Goal: Task Accomplishment & Management: Complete application form

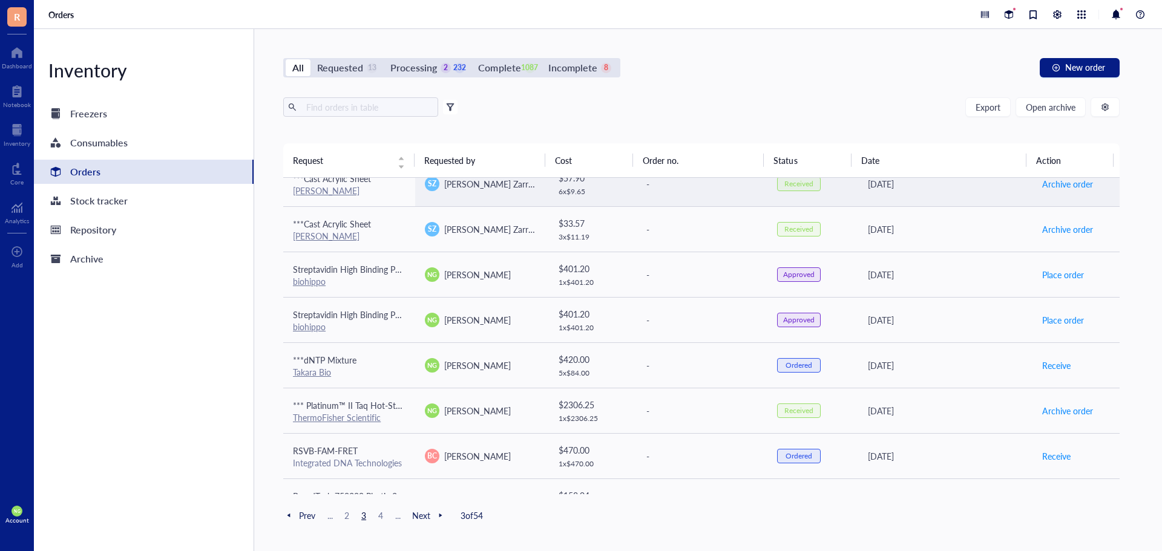
scroll to position [455, 0]
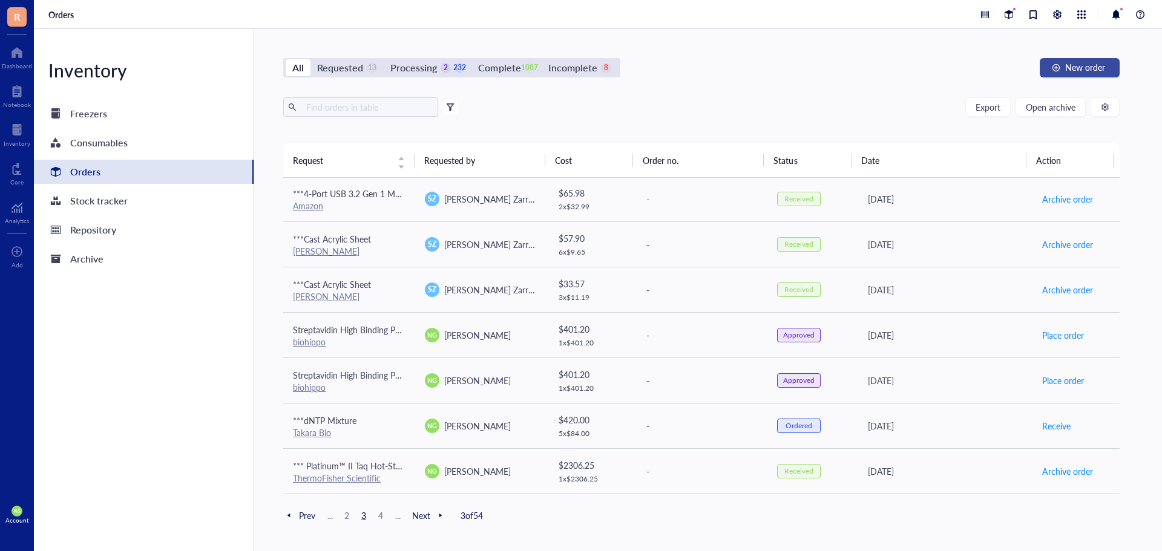
click at [1073, 56] on div "All Requested 13 Processing 2 232 Complete 1087 Incomplete 8 New order Export O…" at bounding box center [701, 290] width 895 height 522
click at [1074, 63] on span "New order" at bounding box center [1085, 67] width 40 height 10
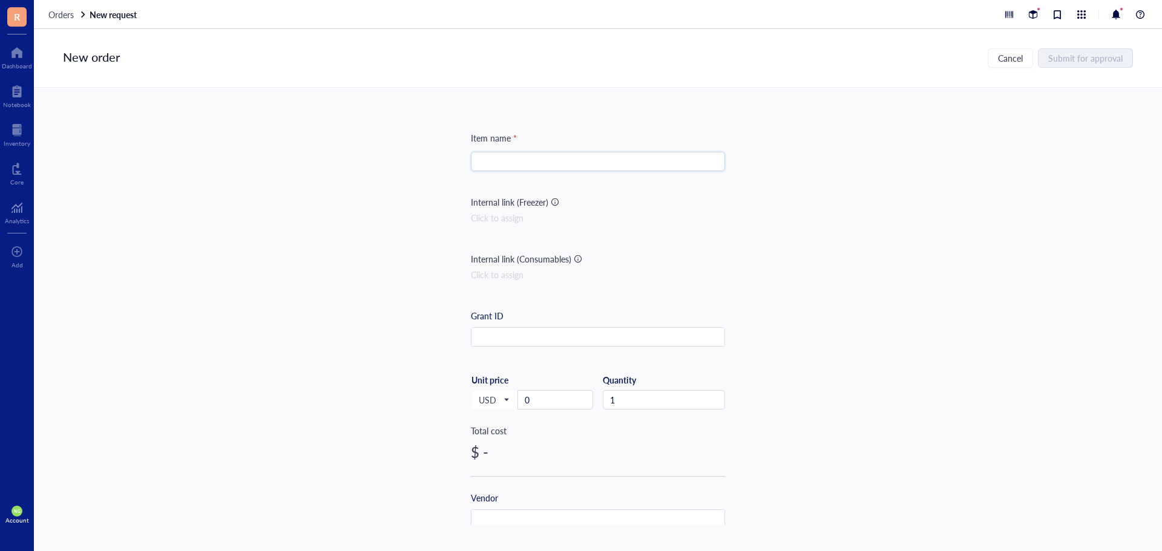
click at [508, 165] on input "search" at bounding box center [598, 162] width 240 height 18
click at [531, 166] on input "search" at bounding box center [598, 162] width 240 height 18
paste input "Chemical DNA Synthesis"
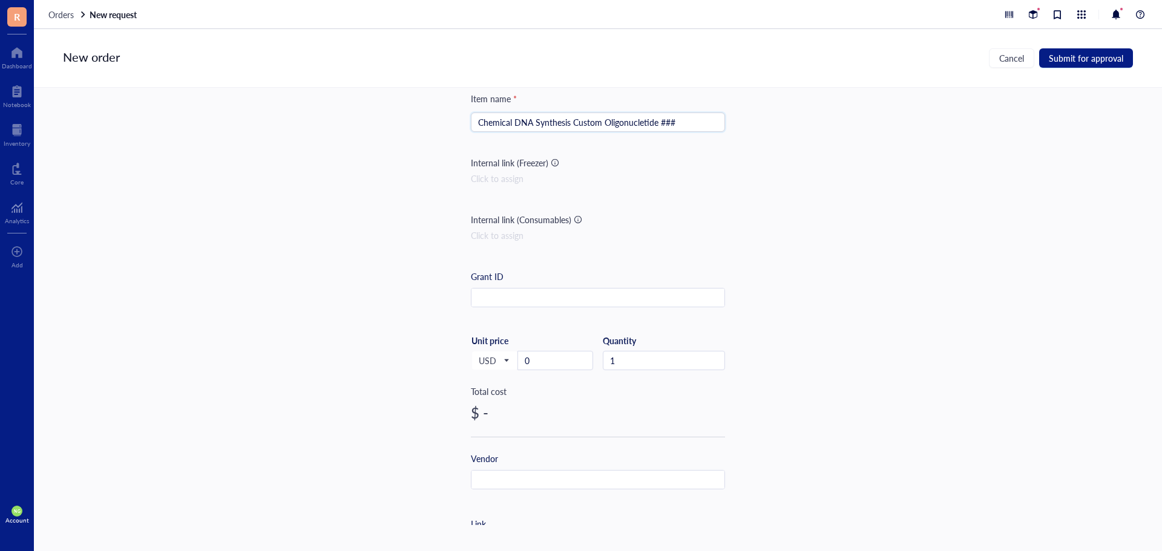
scroll to position [61, 0]
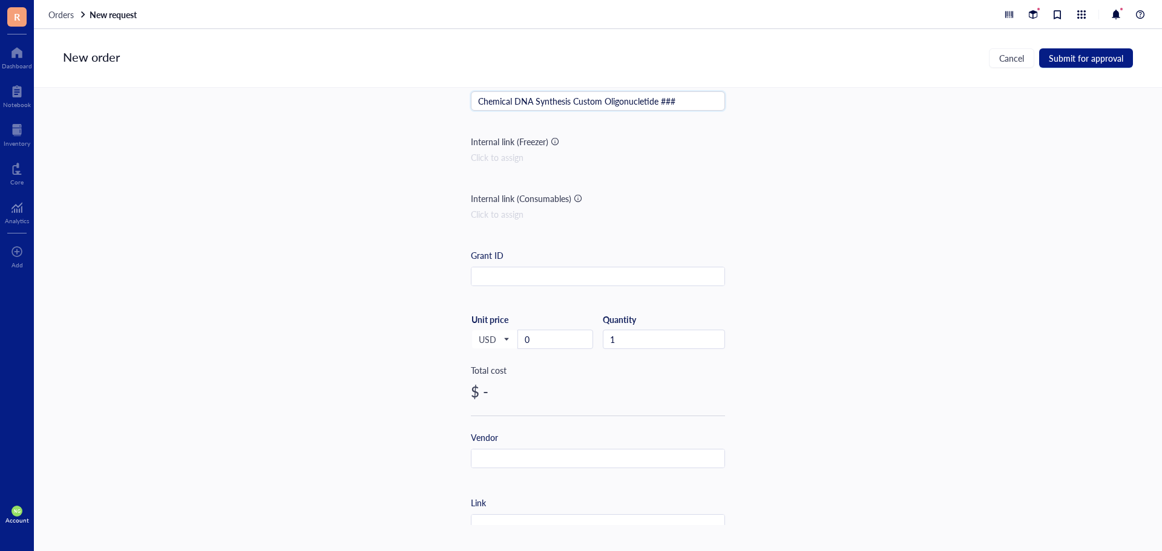
type input "Chemical DNA Synthesis Custom Oligonucletide ###"
click at [534, 330] on input "0" at bounding box center [555, 339] width 74 height 18
click at [545, 343] on input "9" at bounding box center [555, 339] width 74 height 18
click at [544, 343] on input "95" at bounding box center [555, 339] width 74 height 18
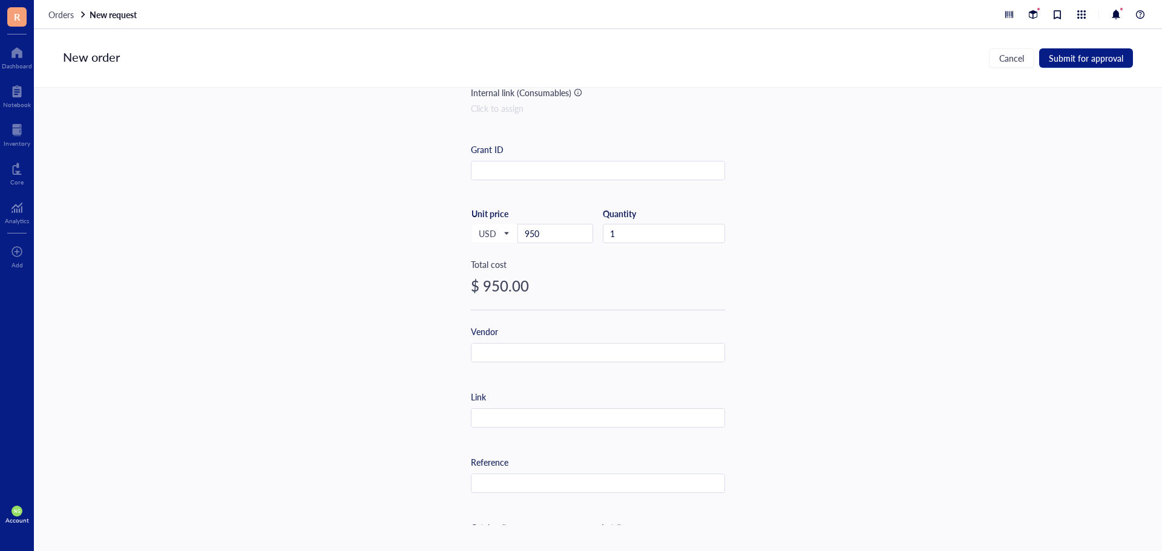
scroll to position [182, 0]
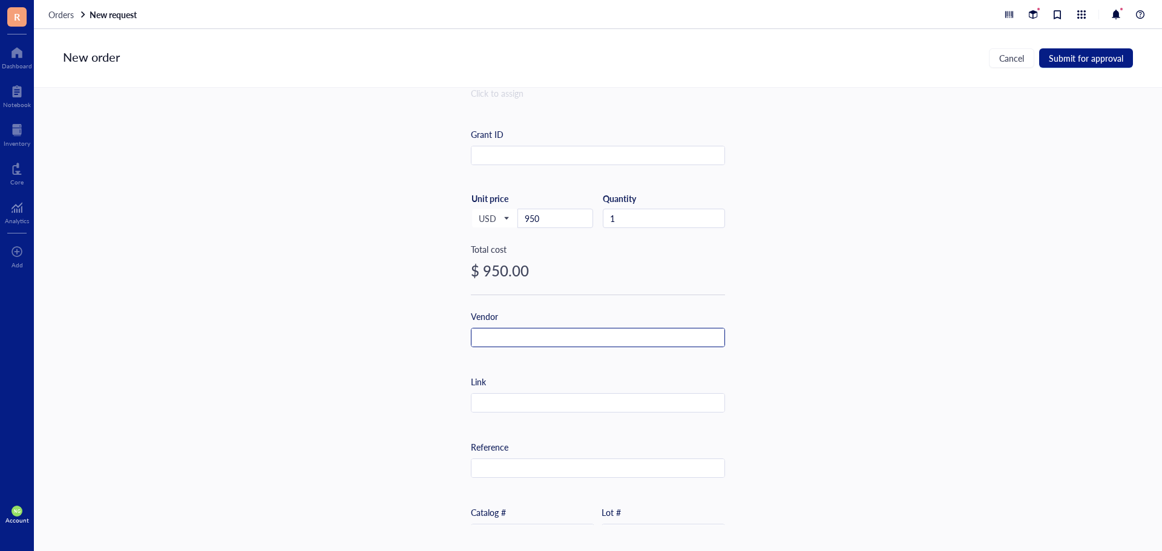
click at [508, 336] on input "text" at bounding box center [598, 338] width 253 height 19
click at [539, 336] on input "b" at bounding box center [598, 338] width 253 height 19
click at [489, 335] on input "bi" at bounding box center [598, 338] width 253 height 19
click at [497, 340] on input "bio" at bounding box center [598, 338] width 253 height 19
click at [497, 340] on input "bios" at bounding box center [598, 338] width 253 height 19
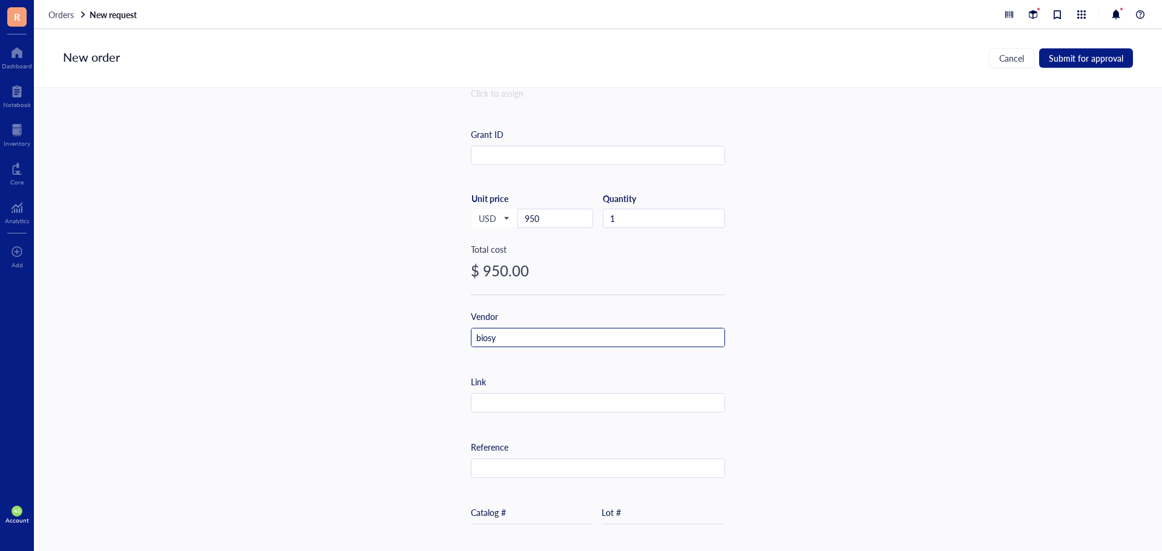
click at [497, 340] on input "biosy" at bounding box center [598, 338] width 253 height 19
click at [497, 339] on input "biosyn" at bounding box center [598, 338] width 253 height 19
click at [498, 339] on input "biosynt" at bounding box center [598, 338] width 253 height 19
click at [524, 340] on input "biosynht" at bounding box center [598, 338] width 253 height 19
click at [524, 338] on input "biosynh" at bounding box center [598, 338] width 253 height 19
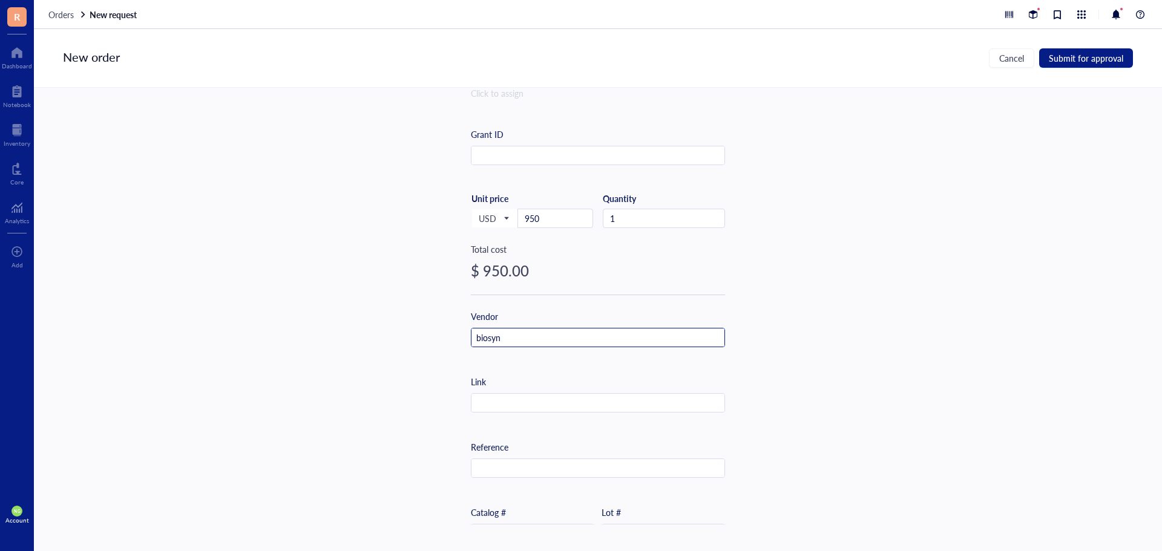
click at [511, 334] on input "biosyn" at bounding box center [598, 338] width 253 height 19
click at [511, 334] on input "biosynt" at bounding box center [598, 338] width 253 height 19
click at [510, 334] on input "biosynth" at bounding box center [598, 338] width 253 height 19
click at [516, 341] on input "biosynthe" at bounding box center [598, 338] width 253 height 19
click at [521, 338] on input "biosynthes" at bounding box center [598, 338] width 253 height 19
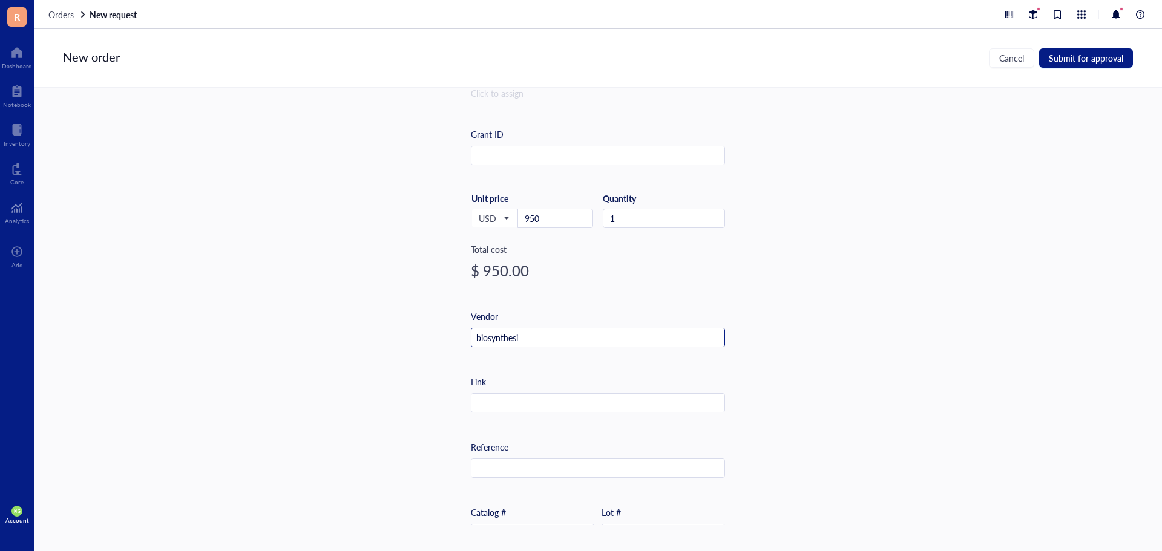
click at [521, 338] on input "biosynthesi" at bounding box center [598, 338] width 253 height 19
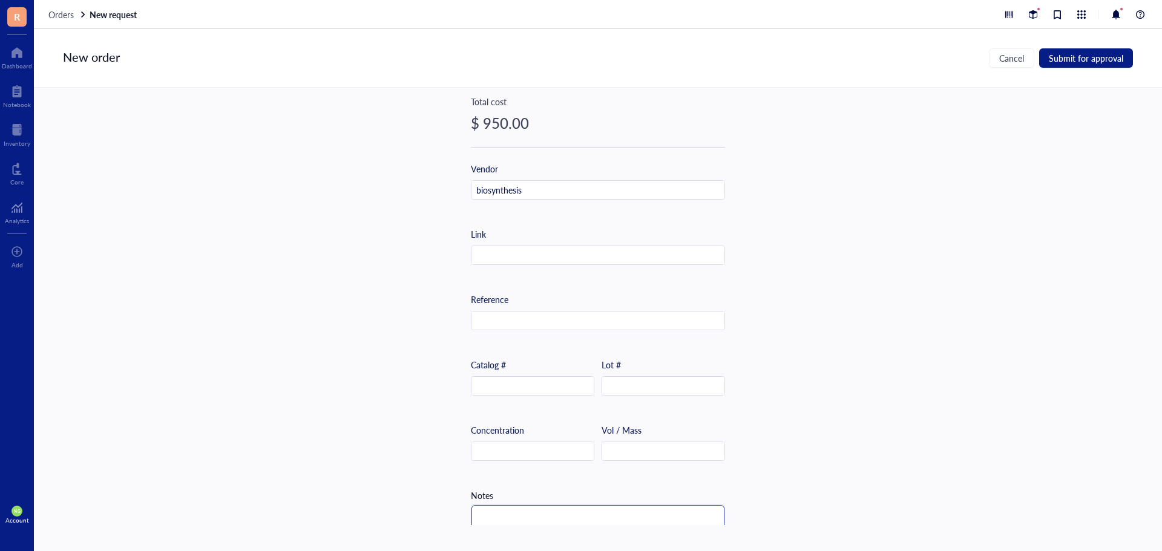
scroll to position [383, 0]
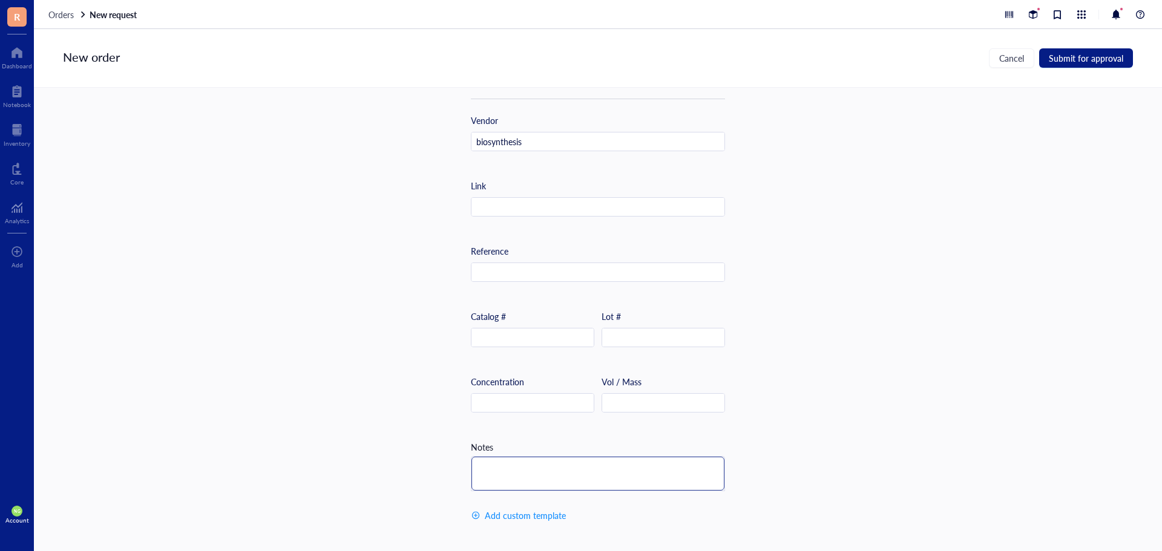
click at [505, 464] on textarea at bounding box center [598, 474] width 253 height 34
click at [491, 466] on textarea "P" at bounding box center [598, 474] width 253 height 34
click at [492, 467] on textarea "Pl" at bounding box center [598, 474] width 253 height 34
click at [492, 467] on textarea "Ple" at bounding box center [598, 474] width 253 height 34
click at [492, 467] on textarea "Plea" at bounding box center [598, 474] width 253 height 34
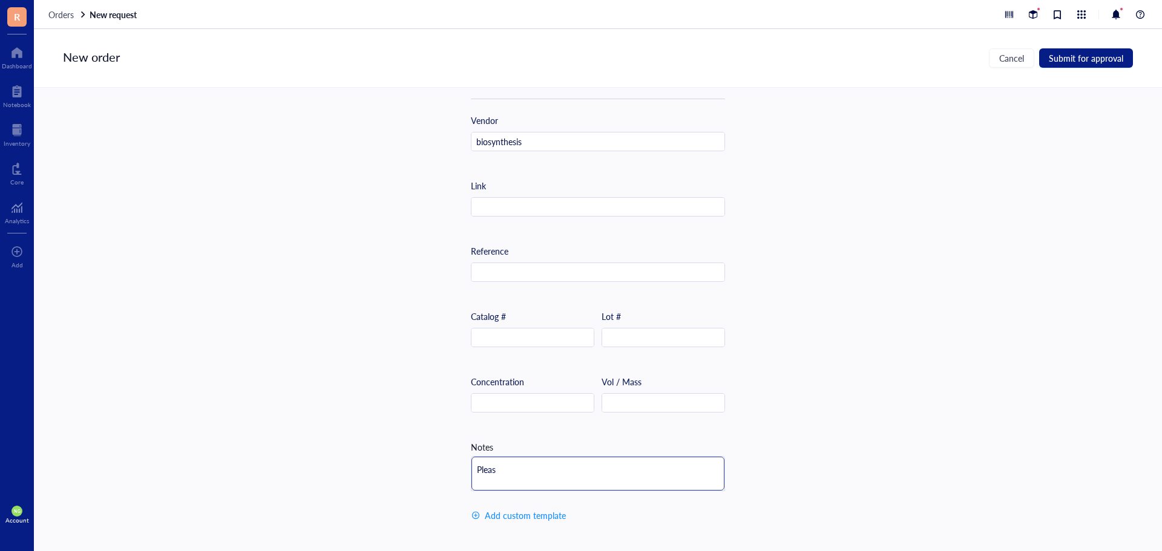
click at [492, 467] on textarea "Pleas" at bounding box center [598, 474] width 253 height 34
click at [492, 462] on textarea "Pleaes" at bounding box center [598, 474] width 253 height 34
click at [507, 470] on textarea "Pleas" at bounding box center [598, 474] width 253 height 34
click at [510, 470] on textarea "Please" at bounding box center [598, 474] width 253 height 34
click at [510, 465] on textarea "Please" at bounding box center [598, 474] width 253 height 34
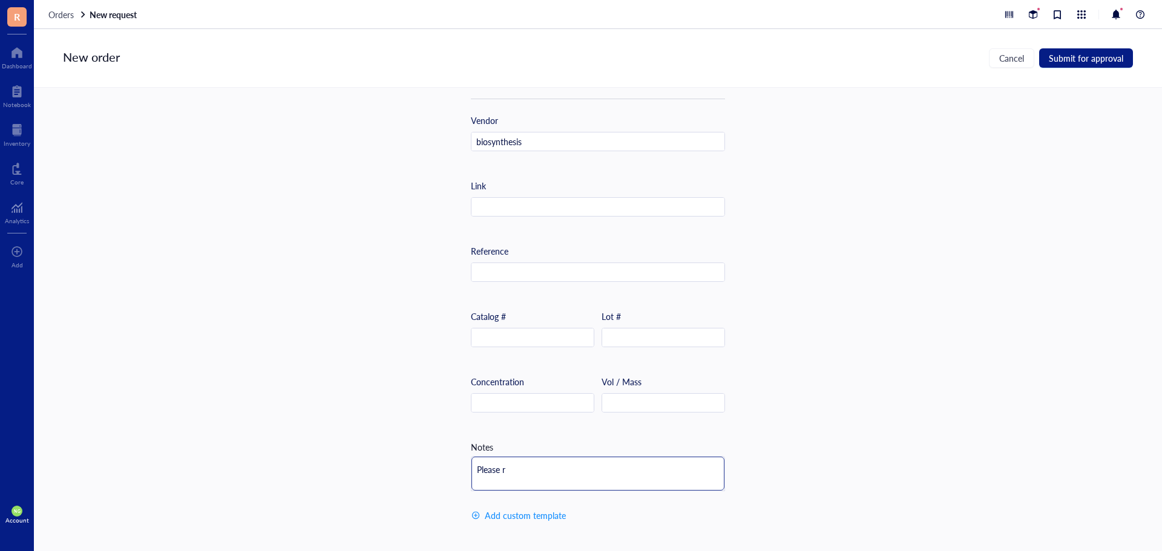
click at [511, 465] on textarea "Please r" at bounding box center [598, 474] width 253 height 34
click at [511, 465] on textarea "Please re" at bounding box center [598, 474] width 253 height 34
click at [511, 465] on textarea "Please ref" at bounding box center [598, 474] width 253 height 34
click at [511, 464] on textarea "Please refe" at bounding box center [598, 474] width 253 height 34
click at [542, 467] on textarea "Please refre" at bounding box center [598, 474] width 253 height 34
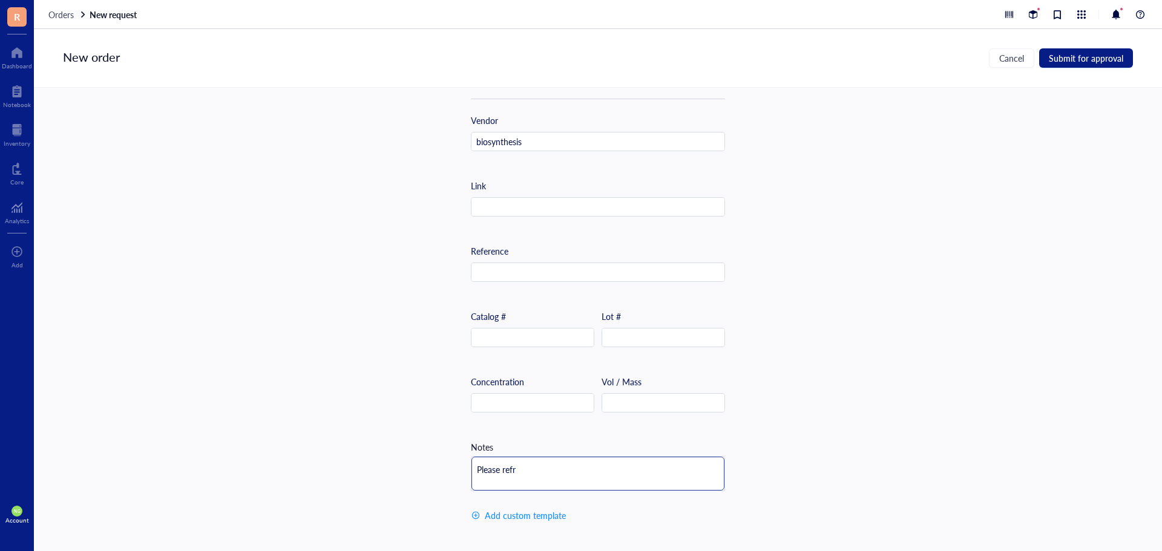
click at [540, 467] on textarea "Please refr" at bounding box center [598, 474] width 253 height 34
click at [538, 469] on textarea "Please ref" at bounding box center [598, 474] width 253 height 34
click at [538, 469] on textarea "Please refe" at bounding box center [598, 474] width 253 height 34
click at [538, 469] on textarea "Please refer" at bounding box center [598, 474] width 253 height 34
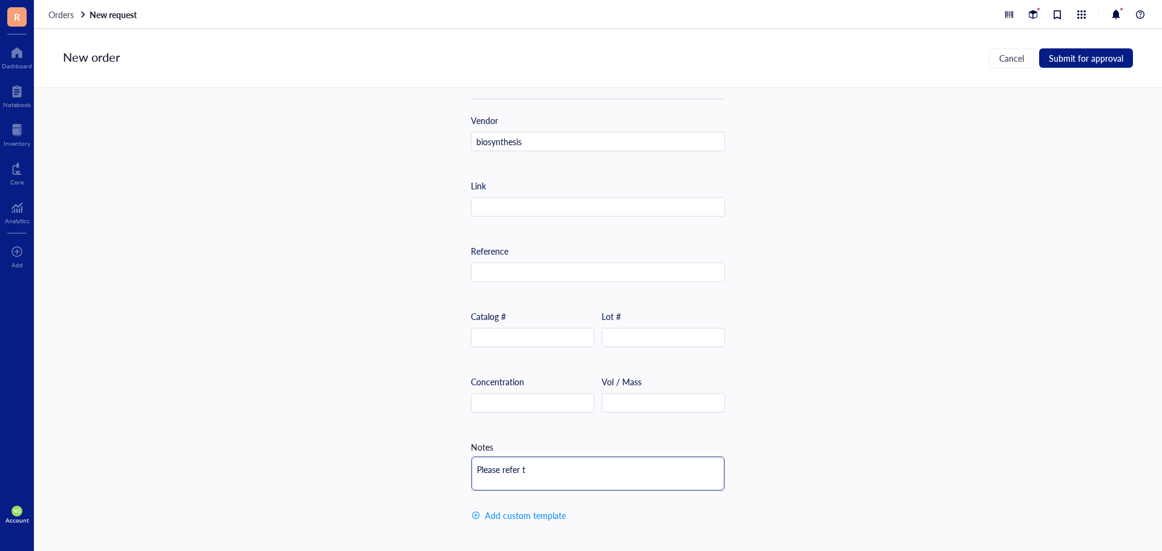
click at [538, 469] on textarea "Please refer t" at bounding box center [598, 474] width 253 height 34
click at [544, 466] on textarea "Please refer to" at bounding box center [598, 474] width 253 height 34
click at [545, 466] on textarea "Please refer to q" at bounding box center [598, 474] width 253 height 34
click at [545, 466] on textarea "Please refer to qu" at bounding box center [598, 474] width 253 height 34
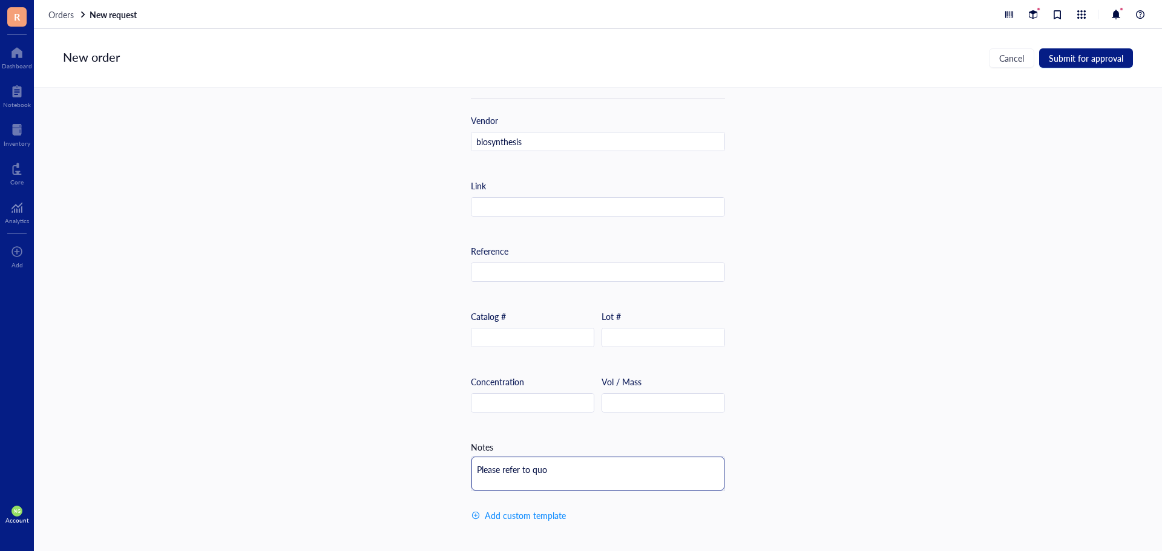
click at [545, 466] on textarea "Please refer to quo" at bounding box center [598, 474] width 253 height 34
click at [593, 475] on textarea "Please refer to quot" at bounding box center [598, 474] width 253 height 34
click at [580, 459] on textarea "Please refer to quote" at bounding box center [598, 474] width 253 height 34
click at [580, 464] on textarea "Please refer to quote" at bounding box center [598, 474] width 253 height 34
click at [661, 464] on textarea "Please refer to quote 2025-77089" at bounding box center [598, 474] width 253 height 34
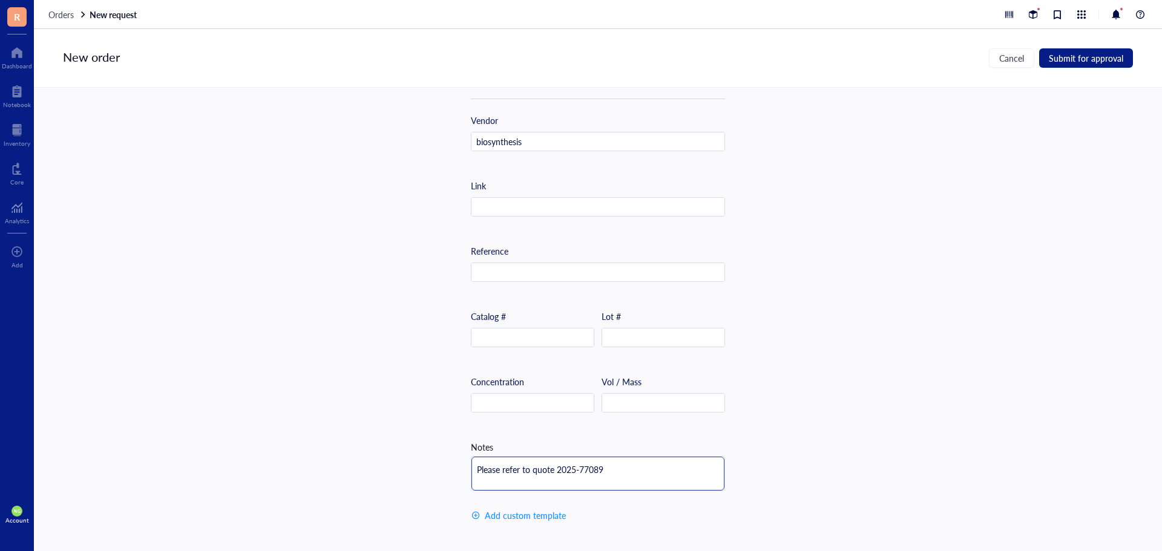
type textarea "Please refer to quote 2025-77089"
click at [625, 471] on textarea "Please refer to quote 2025-77089" at bounding box center [598, 474] width 253 height 34
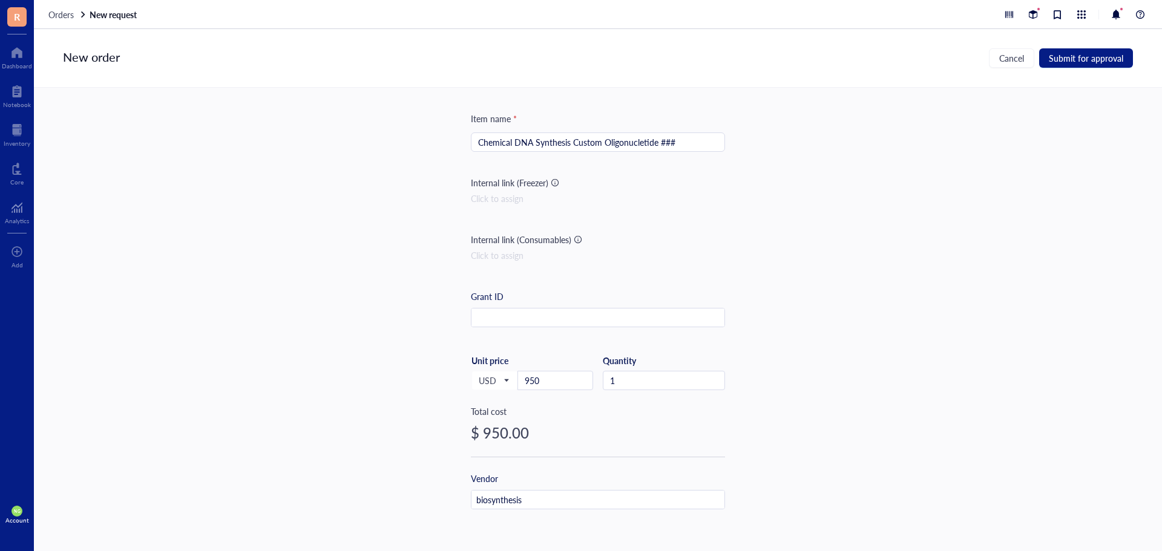
scroll to position [0, 0]
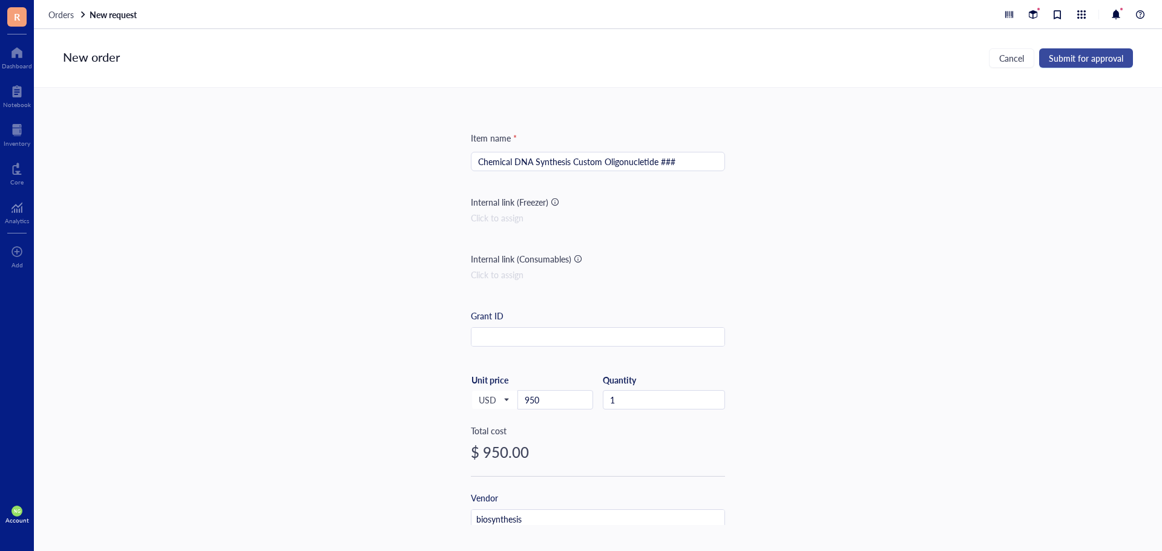
click at [1062, 59] on span "Submit for approval" at bounding box center [1086, 58] width 74 height 10
